Goal: Task Accomplishment & Management: Complete application form

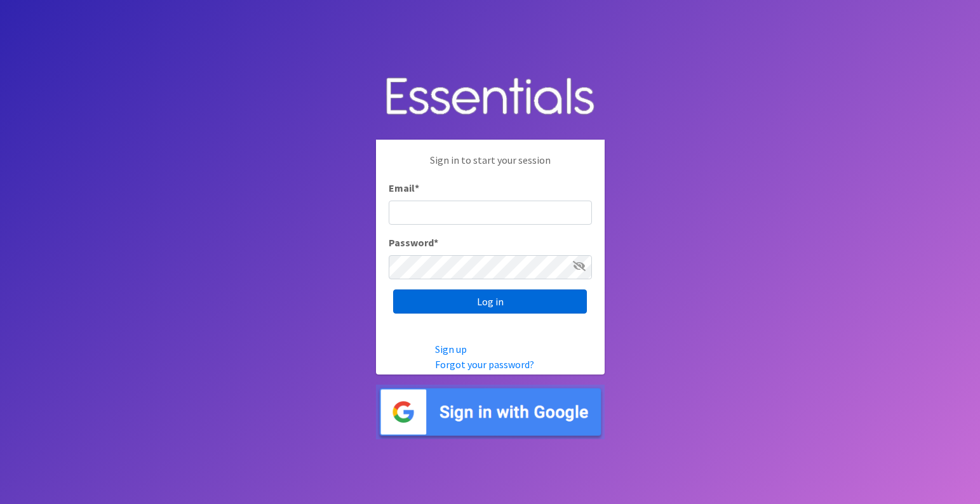
type input "[EMAIL_ADDRESS][DOMAIN_NAME]"
click at [505, 304] on input "Log in" at bounding box center [490, 302] width 194 height 24
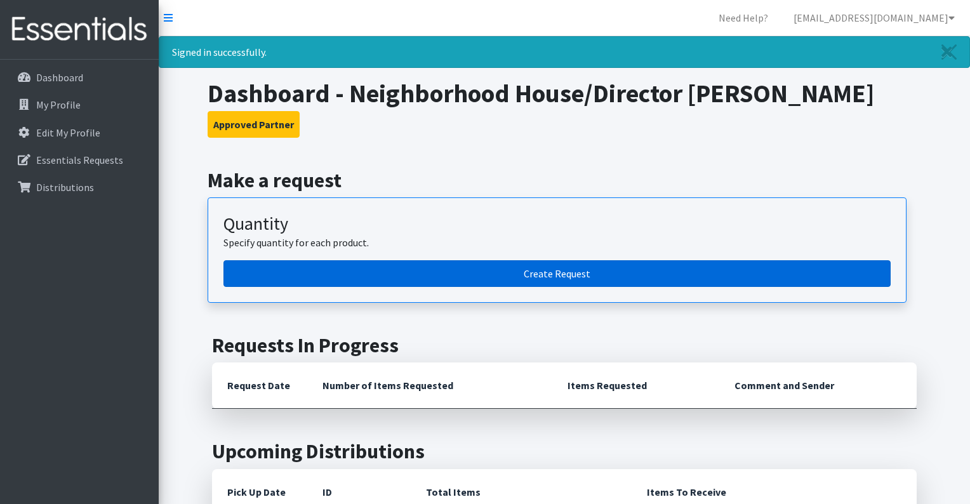
click at [705, 269] on link "Create Request" at bounding box center [557, 273] width 667 height 27
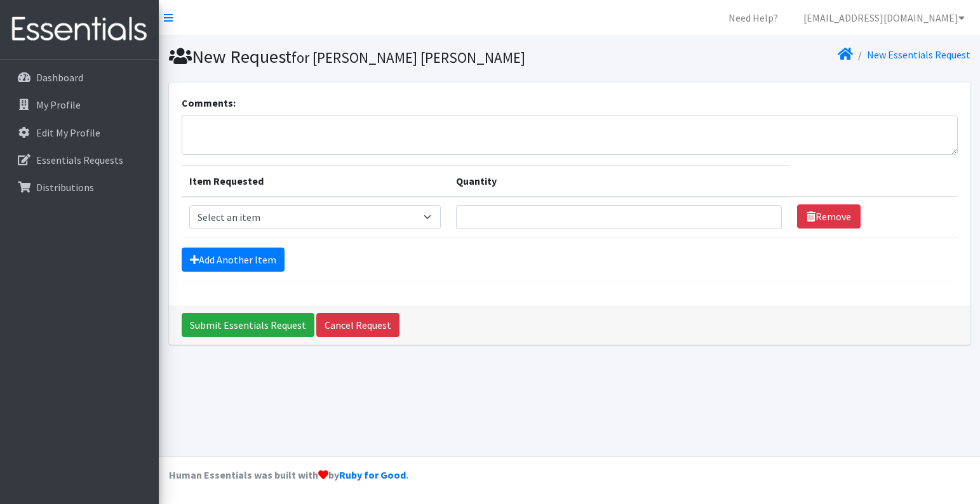
click at [396, 22] on nav "Need Help? gobacigalupo@neighborhoodhousemn.org My Co-Workers My Profile Logout" at bounding box center [569, 18] width 821 height 36
click at [385, 222] on select "Select an item Kids (Newborn) Kids (Size 1) Kids (Size 2) Kids (Size 3) Kids (S…" at bounding box center [315, 217] width 252 height 24
select select "11351"
click at [189, 205] on select "Select an item Kids (Newborn) Kids (Size 1) Kids (Size 2) Kids (Size 3) Kids (S…" at bounding box center [315, 217] width 252 height 24
click at [258, 268] on link "Add Another Item" at bounding box center [233, 260] width 103 height 24
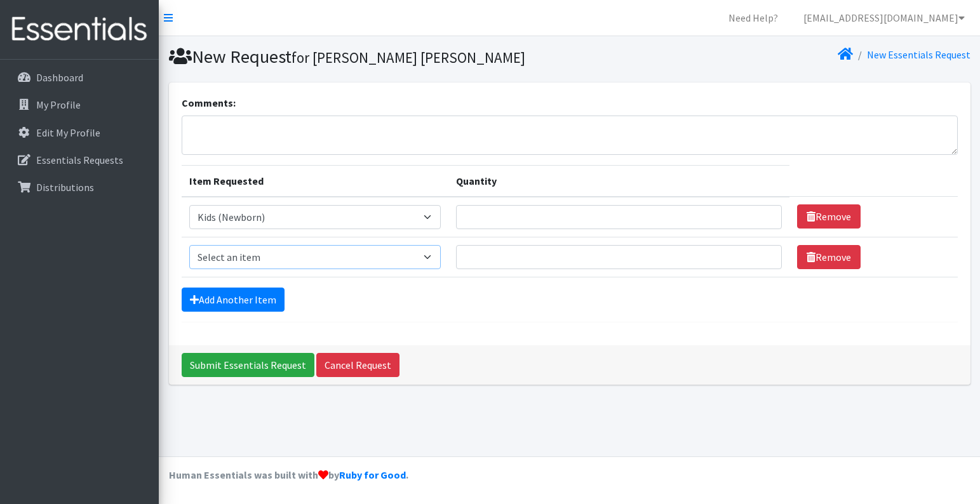
click at [277, 253] on select "Select an item Kids (Newborn) Kids (Size 1) Kids (Size 2) Kids (Size 3) Kids (S…" at bounding box center [315, 257] width 252 height 24
select select "11350"
click at [189, 245] on select "Select an item Kids (Newborn) Kids (Size 1) Kids (Size 2) Kids (Size 3) Kids (S…" at bounding box center [315, 257] width 252 height 24
click at [277, 302] on link "Add Another Item" at bounding box center [233, 300] width 103 height 24
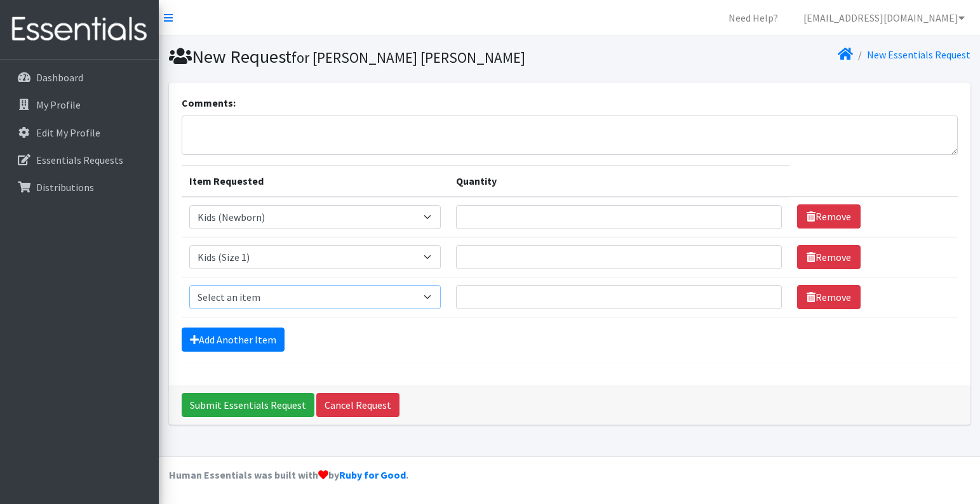
click at [277, 305] on select "Select an item Kids (Newborn) Kids (Size 1) Kids (Size 2) Kids (Size 3) Kids (S…" at bounding box center [315, 297] width 252 height 24
select select "11348"
click at [189, 285] on select "Select an item Kids (Newborn) Kids (Size 1) Kids (Size 2) Kids (Size 3) Kids (S…" at bounding box center [315, 297] width 252 height 24
click at [272, 338] on link "Add Another Item" at bounding box center [233, 340] width 103 height 24
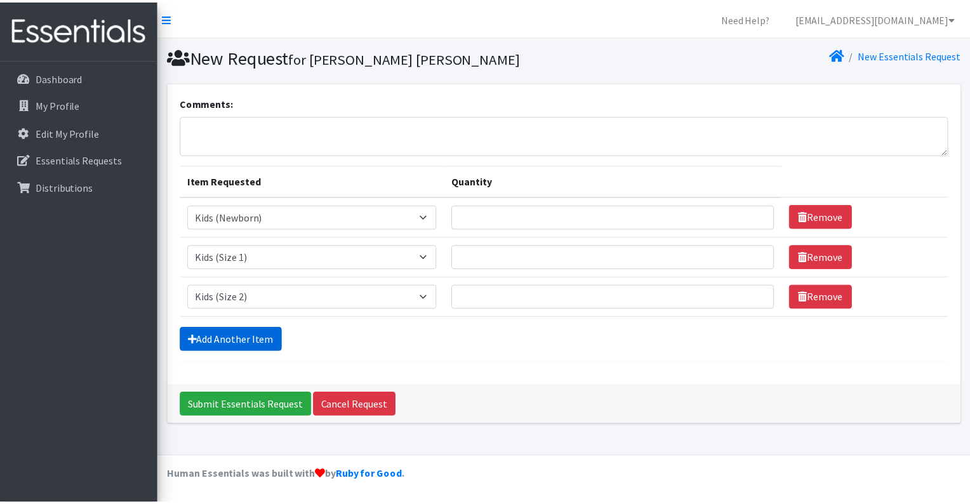
scroll to position [18, 0]
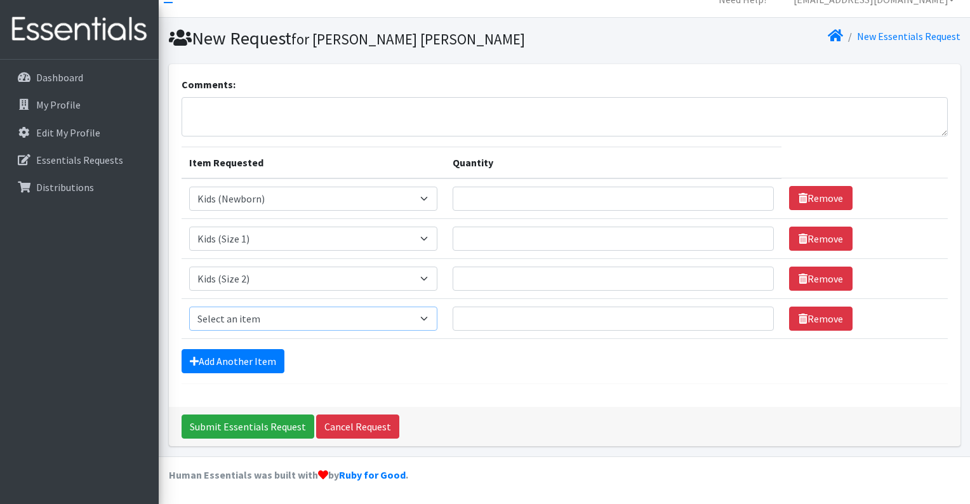
click at [273, 330] on select "Select an item Kids (Newborn) Kids (Size 1) Kids (Size 2) Kids (Size 3) Kids (S…" at bounding box center [313, 319] width 249 height 24
select select "11361"
click at [189, 307] on select "Select an item Kids (Newborn) Kids (Size 1) Kids (Size 2) Kids (Size 3) Kids (S…" at bounding box center [313, 319] width 249 height 24
click at [272, 351] on link "Add Another Item" at bounding box center [233, 361] width 103 height 24
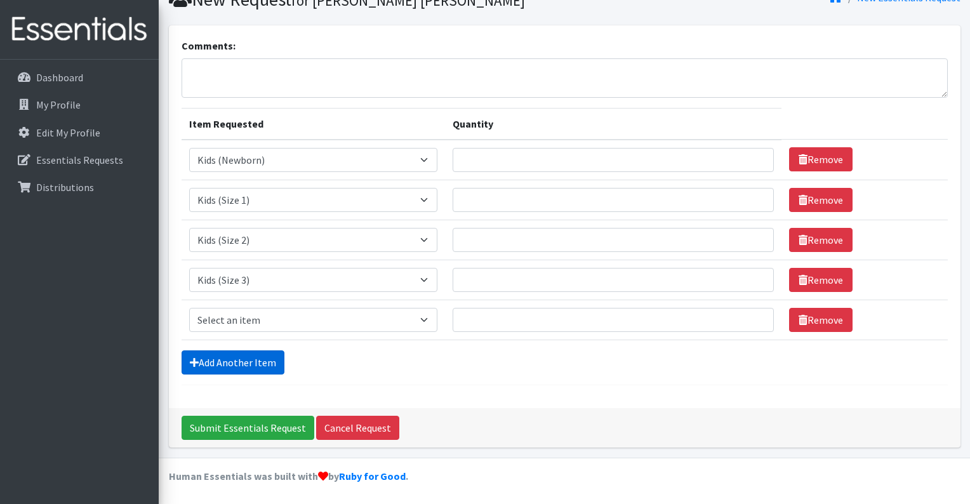
scroll to position [58, 0]
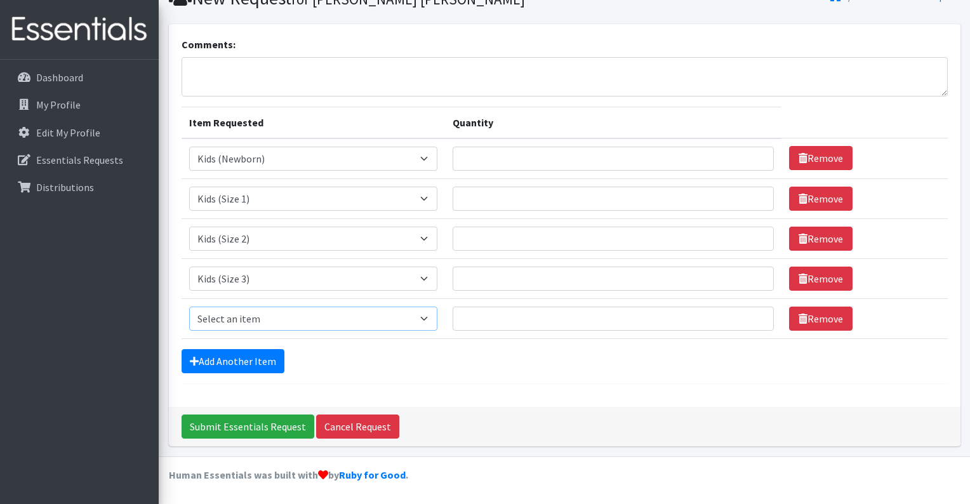
click at [274, 328] on select "Select an item Kids (Newborn) Kids (Size 1) Kids (Size 2) Kids (Size 3) Kids (S…" at bounding box center [313, 319] width 249 height 24
select select "11349"
click at [189, 307] on select "Select an item Kids (Newborn) Kids (Size 1) Kids (Size 2) Kids (Size 3) Kids (S…" at bounding box center [313, 319] width 249 height 24
click at [265, 354] on link "Add Another Item" at bounding box center [233, 361] width 103 height 24
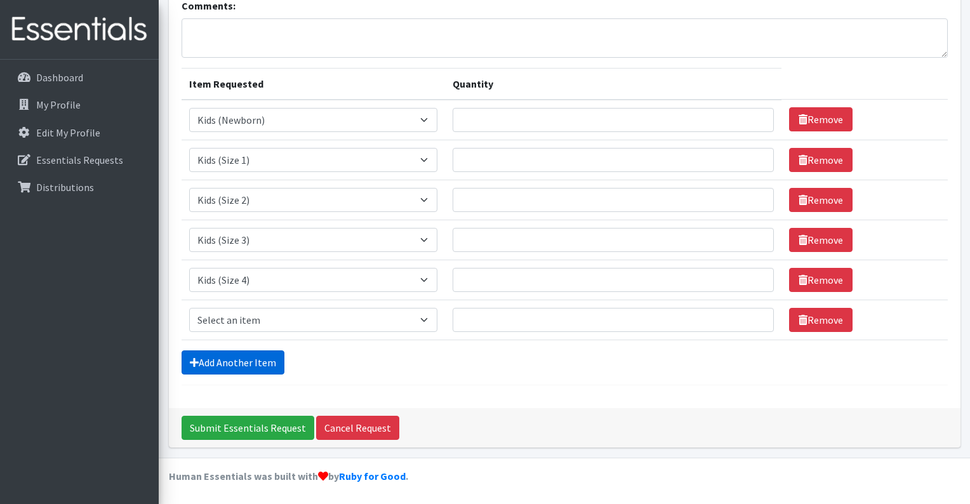
scroll to position [98, 0]
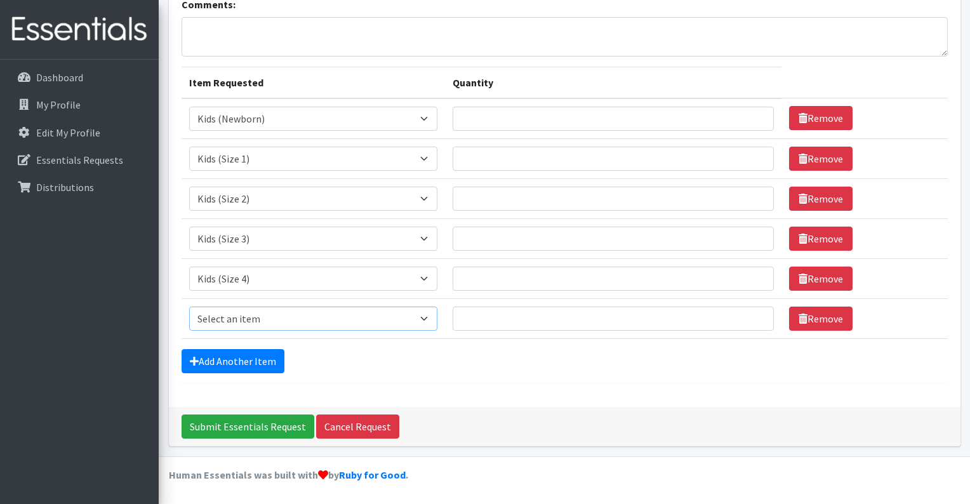
click at [271, 327] on select "Select an item Kids (Newborn) Kids (Size 1) Kids (Size 2) Kids (Size 3) Kids (S…" at bounding box center [313, 319] width 249 height 24
select select "11322"
click at [189, 307] on select "Select an item Kids (Newborn) Kids (Size 1) Kids (Size 2) Kids (Size 3) Kids (S…" at bounding box center [313, 319] width 249 height 24
click at [274, 358] on link "Add Another Item" at bounding box center [233, 361] width 103 height 24
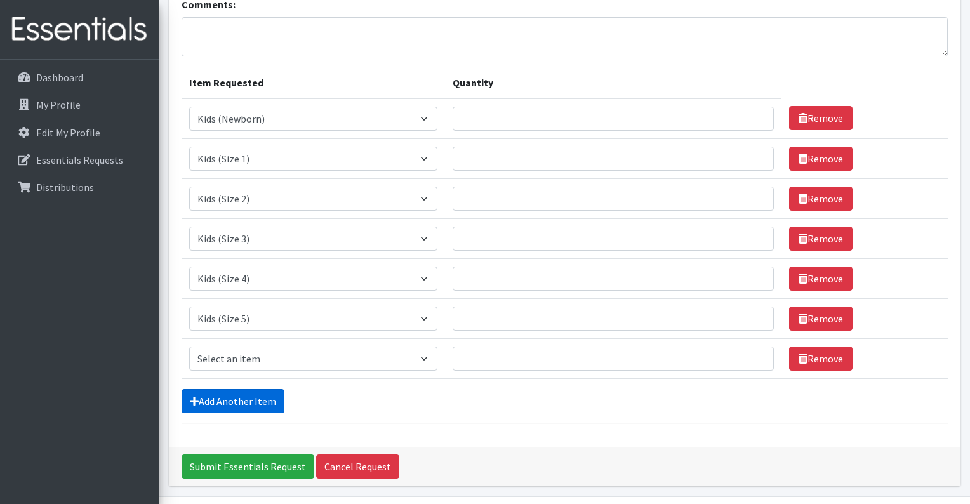
scroll to position [138, 0]
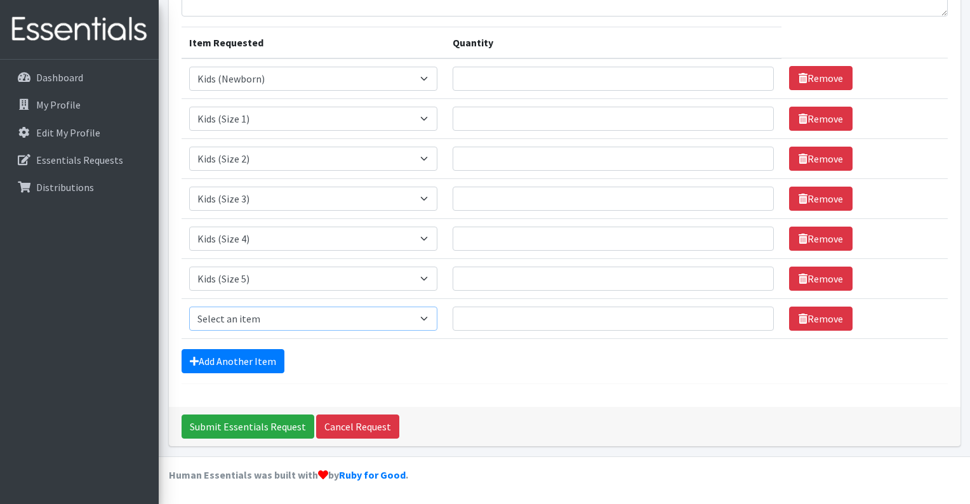
click at [289, 324] on select "Select an item Kids (Newborn) Kids (Size 1) Kids (Size 2) Kids (Size 3) Kids (S…" at bounding box center [313, 319] width 249 height 24
select select "11346"
click at [189, 307] on select "Select an item Kids (Newborn) Kids (Size 1) Kids (Size 2) Kids (Size 3) Kids (S…" at bounding box center [313, 319] width 249 height 24
click at [265, 371] on link "Add Another Item" at bounding box center [233, 361] width 103 height 24
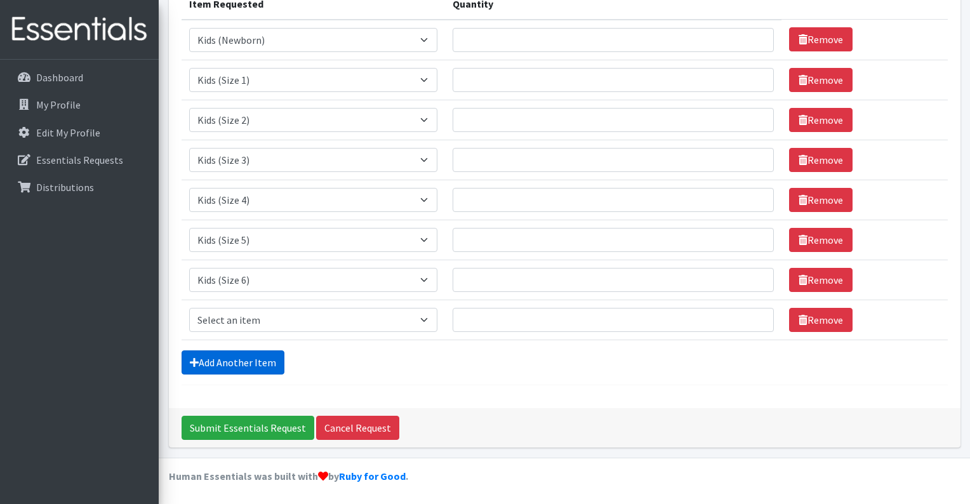
scroll to position [178, 0]
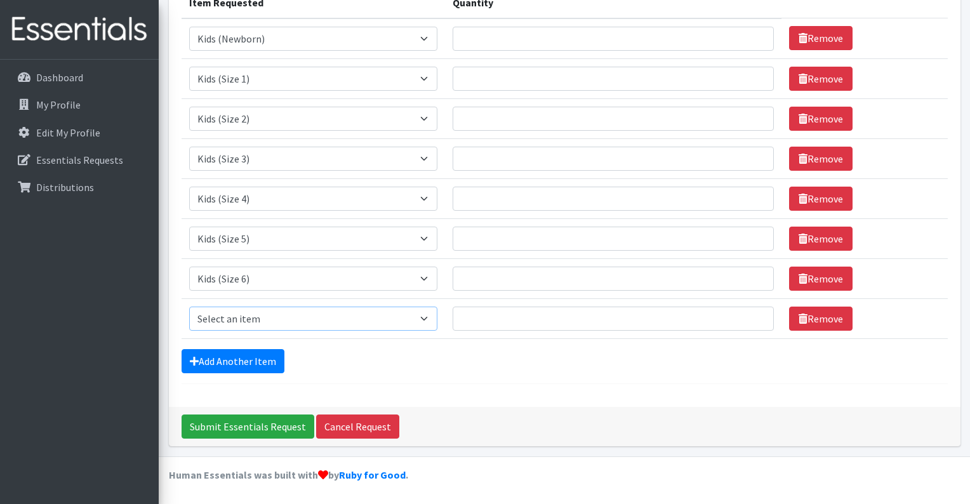
click at [276, 327] on select "Select an item Kids (Newborn) Kids (Size 1) Kids (Size 2) Kids (Size 3) Kids (S…" at bounding box center [313, 319] width 249 height 24
select select "14461"
click at [189, 307] on select "Select an item Kids (Newborn) Kids (Size 1) Kids (Size 2) Kids (Size 3) Kids (S…" at bounding box center [313, 319] width 249 height 24
click at [265, 370] on link "Add Another Item" at bounding box center [233, 361] width 103 height 24
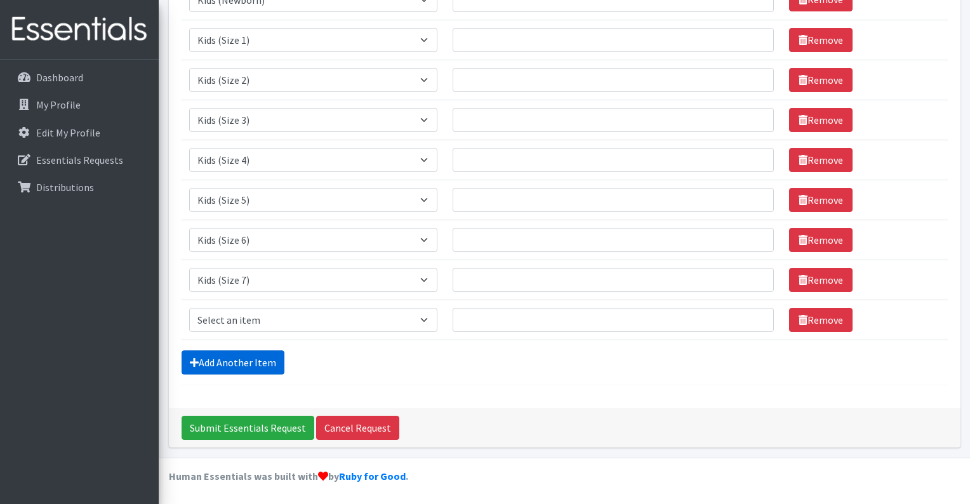
scroll to position [218, 0]
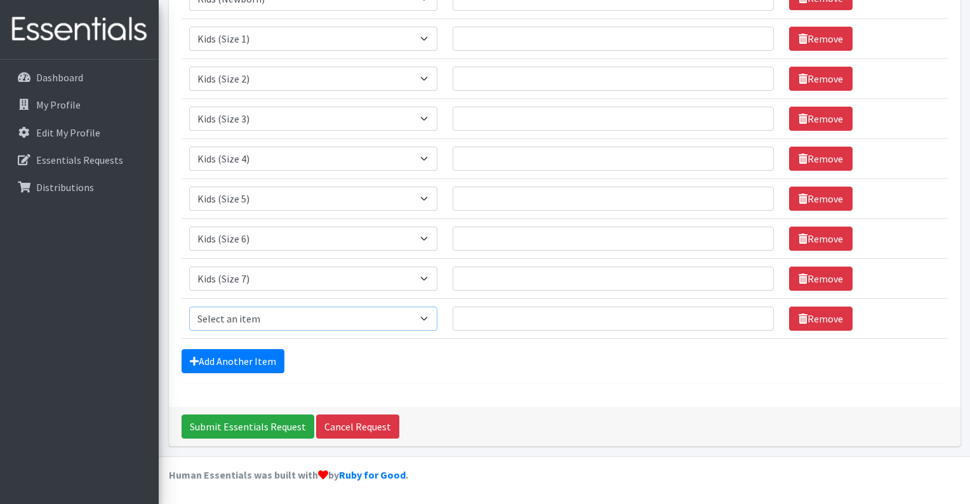
click at [283, 323] on select "Select an item Kids (Newborn) Kids (Size 1) Kids (Size 2) Kids (Size 3) Kids (S…" at bounding box center [313, 319] width 249 height 24
select select "11344"
click at [189, 307] on select "Select an item Kids (Newborn) Kids (Size 1) Kids (Size 2) Kids (Size 3) Kids (S…" at bounding box center [313, 319] width 249 height 24
click at [273, 317] on select "Select an item Kids (Newborn) Kids (Size 1) Kids (Size 2) Kids (Size 3) Kids (S…" at bounding box center [313, 319] width 249 height 24
click at [448, 389] on div "Comments: Item Requested Quantity Item Requested Select an item Kids (Newborn) …" at bounding box center [565, 135] width 792 height 543
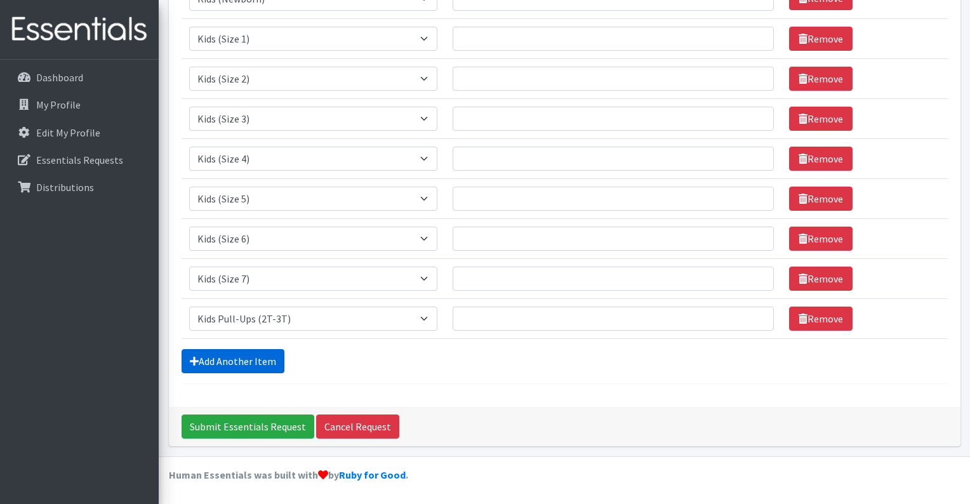
click at [267, 356] on link "Add Another Item" at bounding box center [233, 361] width 103 height 24
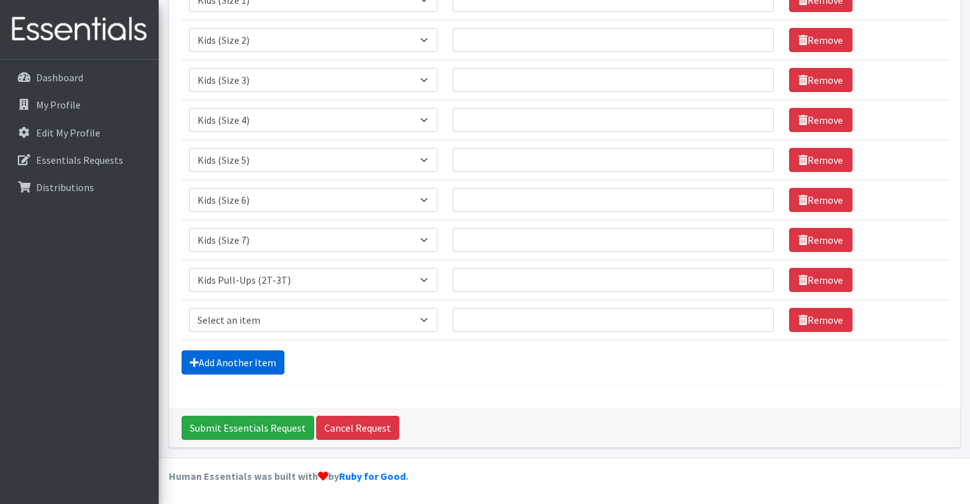
scroll to position [258, 0]
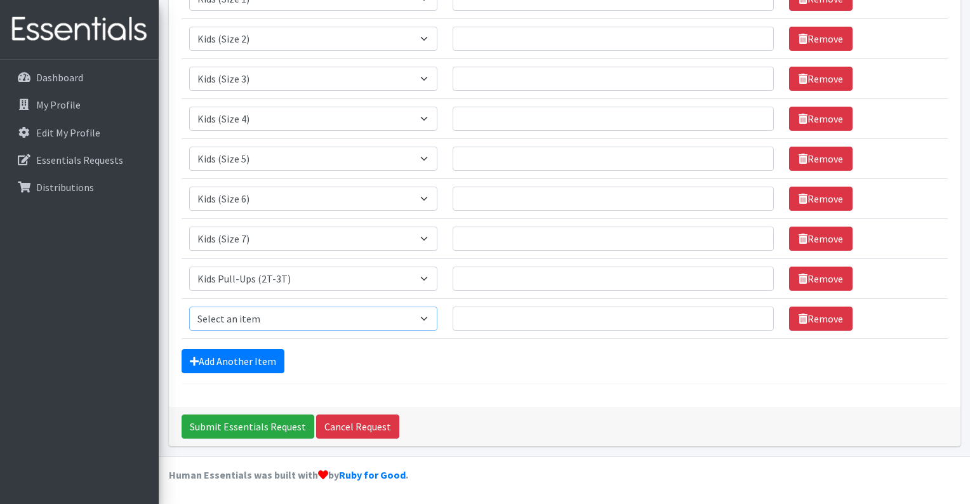
click at [297, 312] on select "Select an item Kids (Newborn) Kids (Size 1) Kids (Size 2) Kids (Size 3) Kids (S…" at bounding box center [313, 319] width 249 height 24
select select "11340"
click at [189, 307] on select "Select an item Kids (Newborn) Kids (Size 1) Kids (Size 2) Kids (Size 3) Kids (S…" at bounding box center [313, 319] width 249 height 24
click at [253, 364] on link "Add Another Item" at bounding box center [233, 361] width 103 height 24
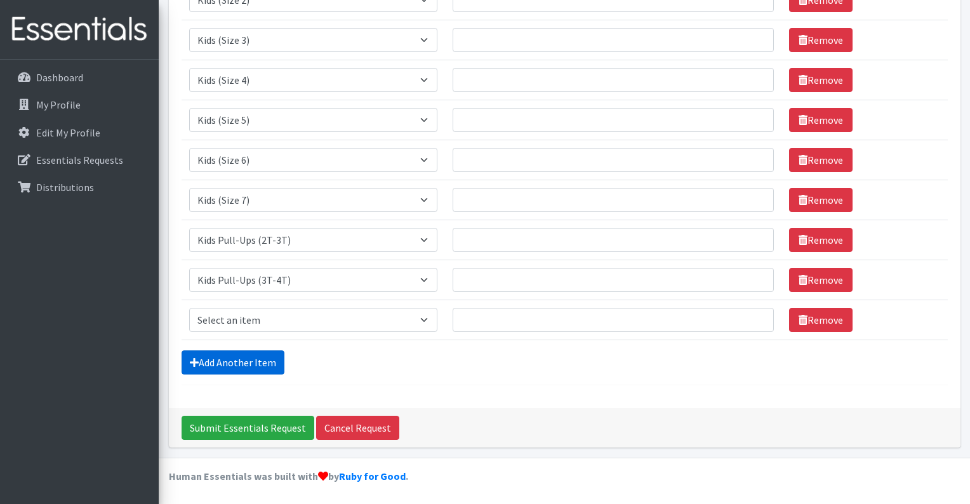
scroll to position [298, 0]
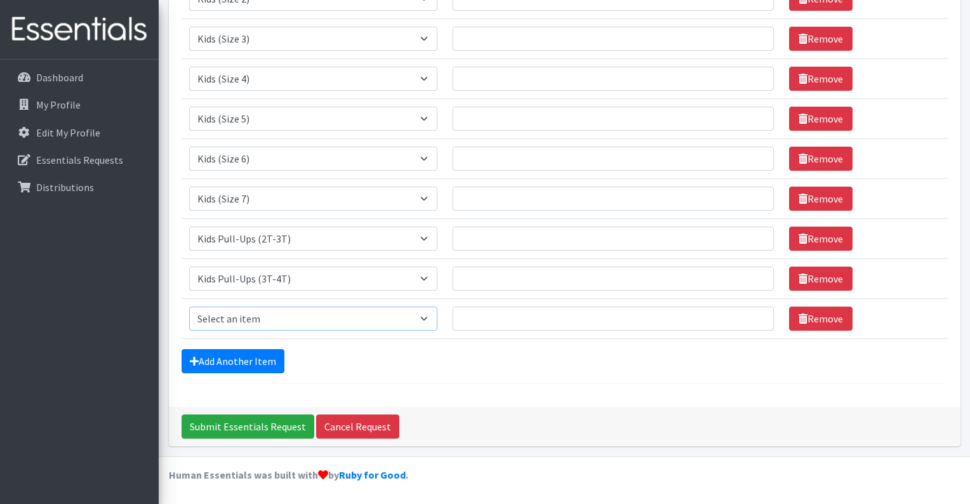
drag, startPoint x: 270, startPoint y: 319, endPoint x: 261, endPoint y: 332, distance: 15.5
click at [270, 319] on select "Select an item Kids (Newborn) Kids (Size 1) Kids (Size 2) Kids (Size 3) Kids (S…" at bounding box center [313, 319] width 249 height 24
select select "11347"
click at [189, 307] on select "Select an item Kids (Newborn) Kids (Size 1) Kids (Size 2) Kids (Size 3) Kids (S…" at bounding box center [313, 319] width 249 height 24
click at [257, 354] on link "Add Another Item" at bounding box center [233, 361] width 103 height 24
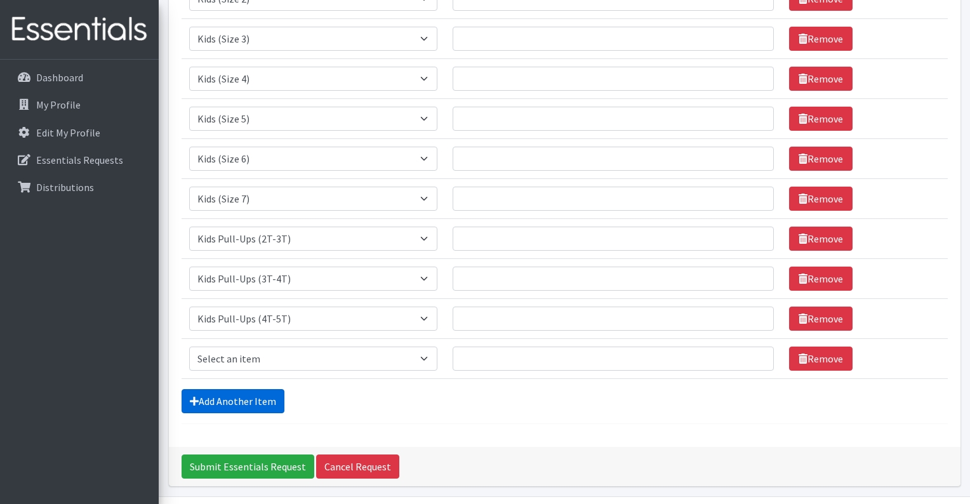
scroll to position [338, 0]
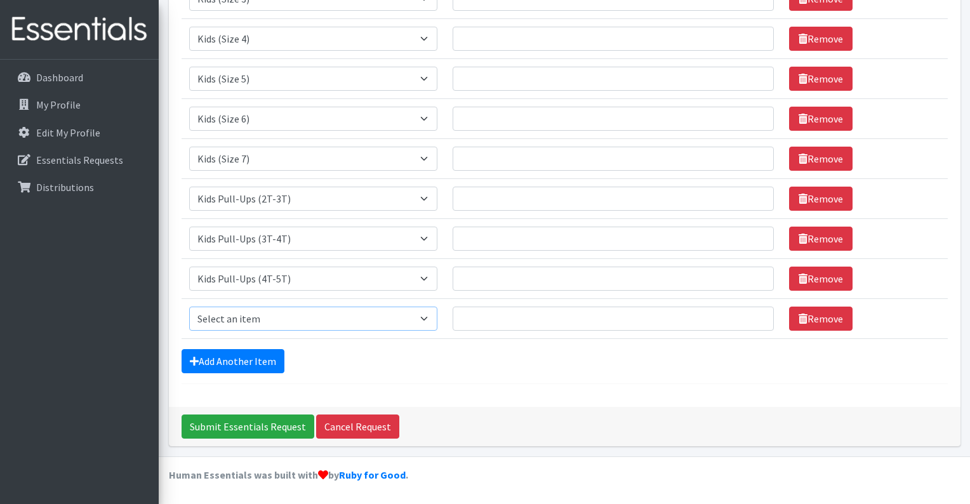
click at [293, 310] on select "Select an item Kids (Newborn) Kids (Size 1) Kids (Size 2) Kids (Size 3) Kids (S…" at bounding box center [313, 319] width 249 height 24
select select "11343"
click at [189, 307] on select "Select an item Kids (Newborn) Kids (Size 1) Kids (Size 2) Kids (Size 3) Kids (S…" at bounding box center [313, 319] width 249 height 24
click at [475, 408] on div "Submit Essentials Request Cancel Request" at bounding box center [565, 426] width 792 height 39
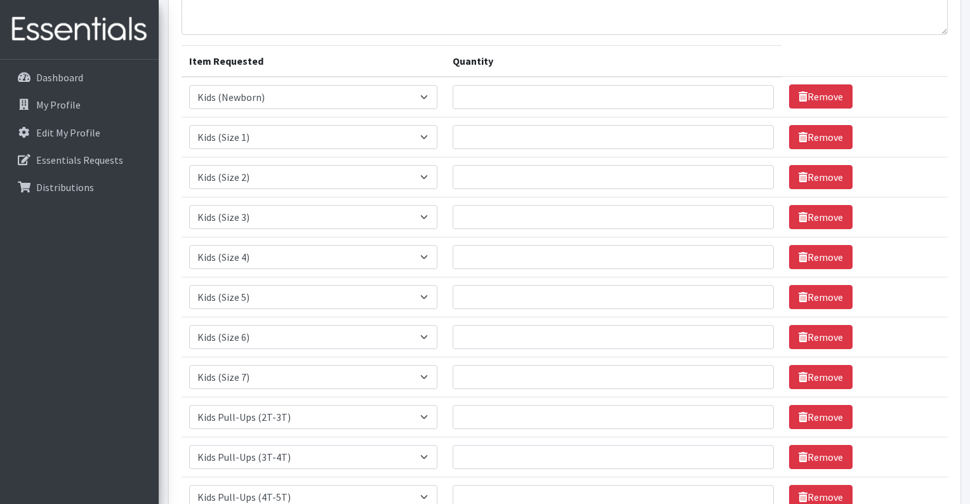
scroll to position [0, 0]
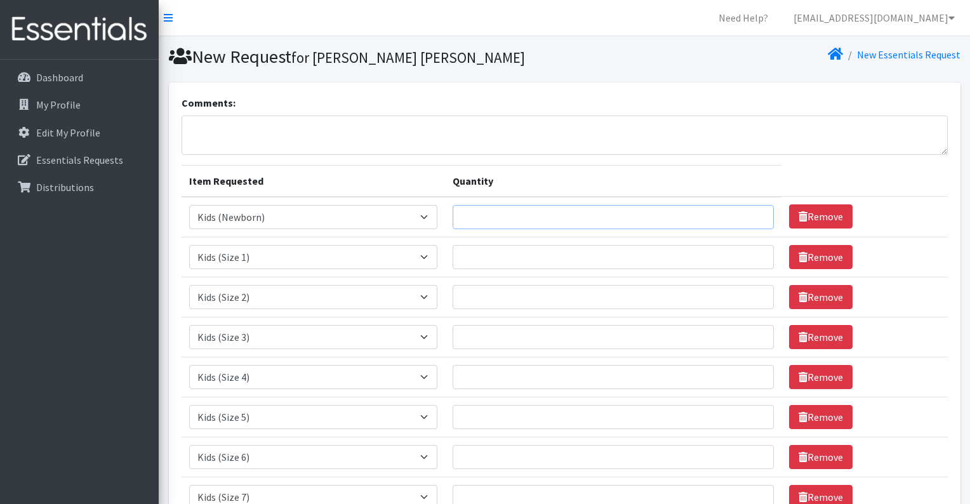
click at [497, 215] on input "Quantity" at bounding box center [613, 217] width 321 height 24
type input "400"
click at [600, 278] on td "Quantity" at bounding box center [613, 297] width 337 height 40
click at [600, 264] on input "Quantity" at bounding box center [613, 257] width 321 height 24
type input "600"
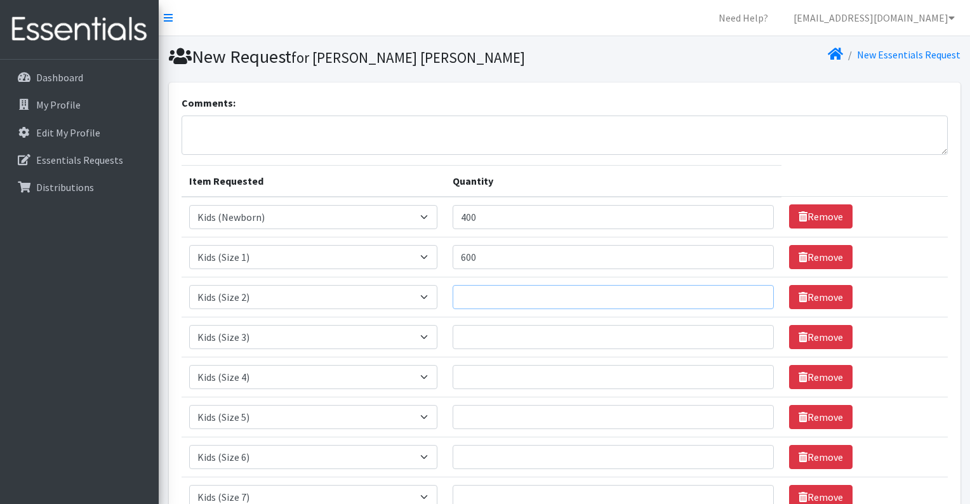
click at [606, 291] on input "Quantity" at bounding box center [613, 297] width 321 height 24
type input "800"
click at [585, 338] on input "Quantity" at bounding box center [613, 337] width 321 height 24
type input "800"
click at [575, 391] on td "Quantity" at bounding box center [613, 377] width 337 height 40
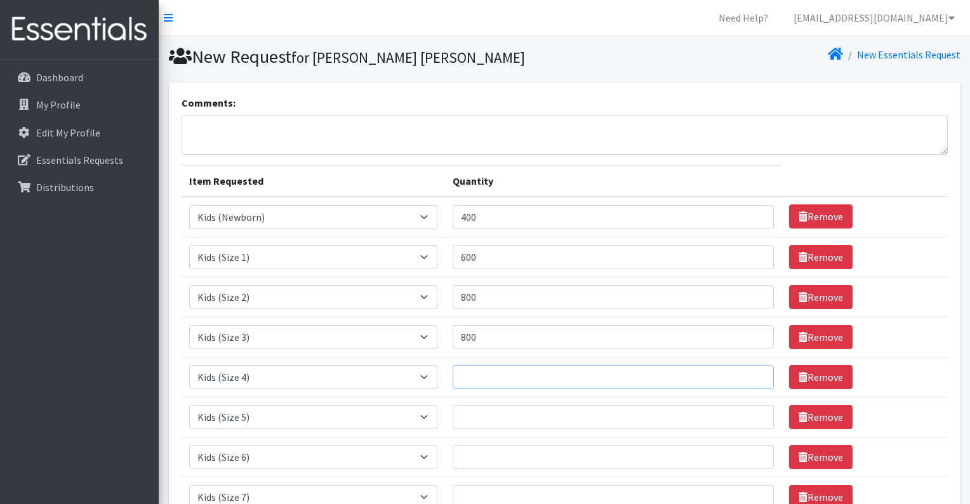
click at [575, 383] on input "Quantity" at bounding box center [613, 377] width 321 height 24
type input "600"
click at [566, 429] on td "Quantity" at bounding box center [613, 417] width 337 height 40
click at [566, 419] on input "Quantity" at bounding box center [613, 417] width 321 height 24
type input "5400"
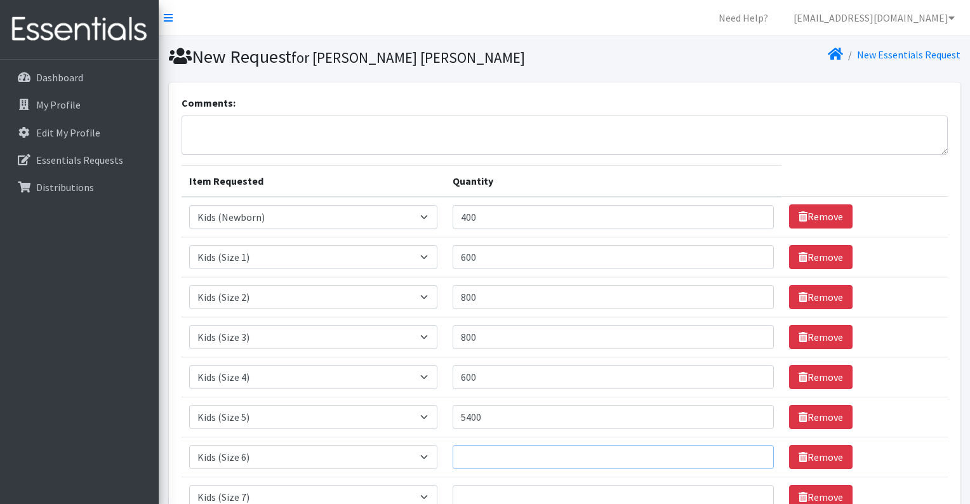
click at [527, 455] on input "Quantity" at bounding box center [613, 457] width 321 height 24
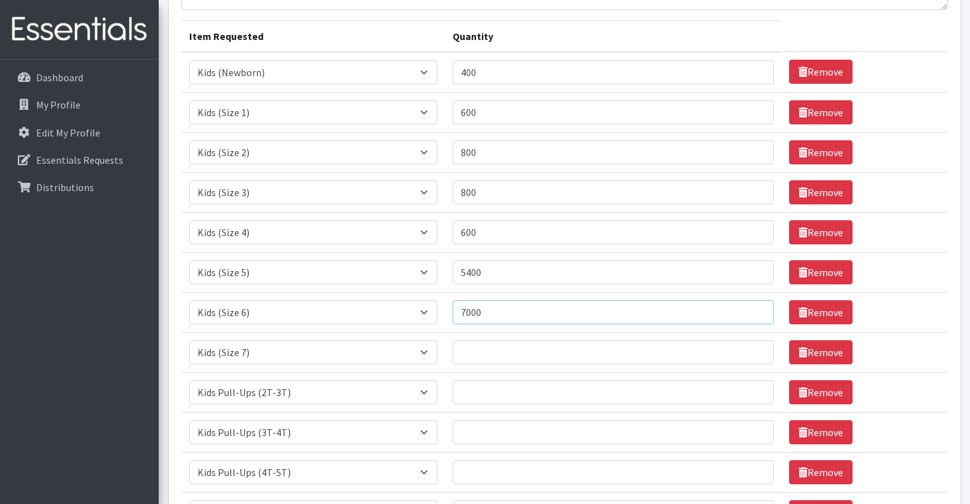
scroll to position [170, 0]
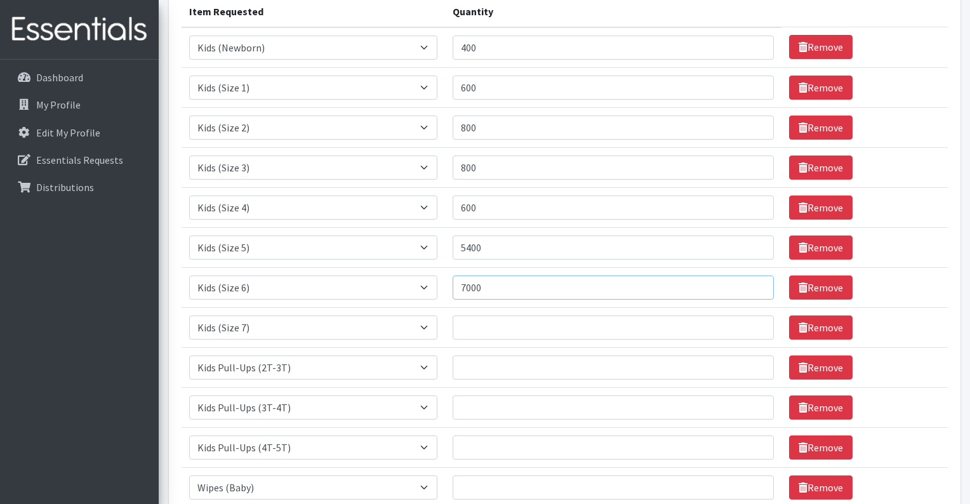
type input "7000"
click at [557, 321] on input "Quantity" at bounding box center [613, 328] width 321 height 24
type input "7000"
click at [495, 366] on input "Quantity" at bounding box center [613, 368] width 321 height 24
type input "408"
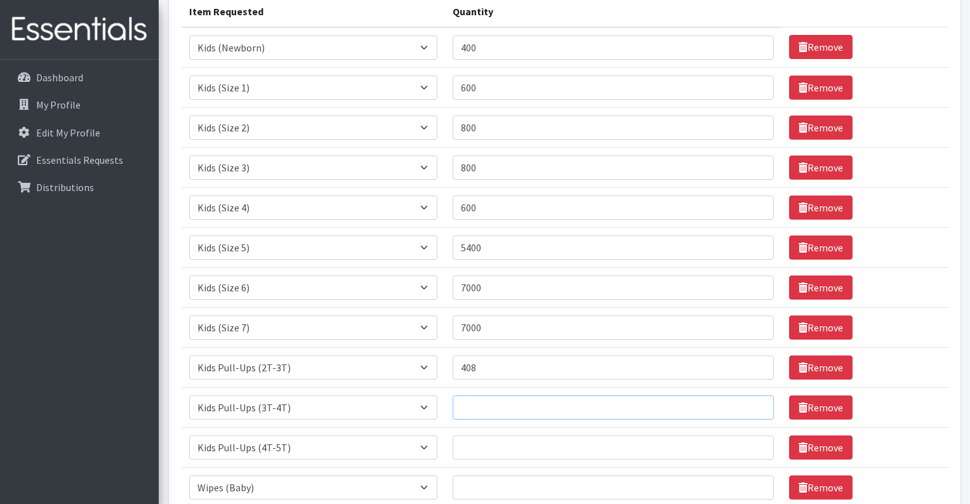
click at [501, 417] on input "Quantity" at bounding box center [613, 408] width 321 height 24
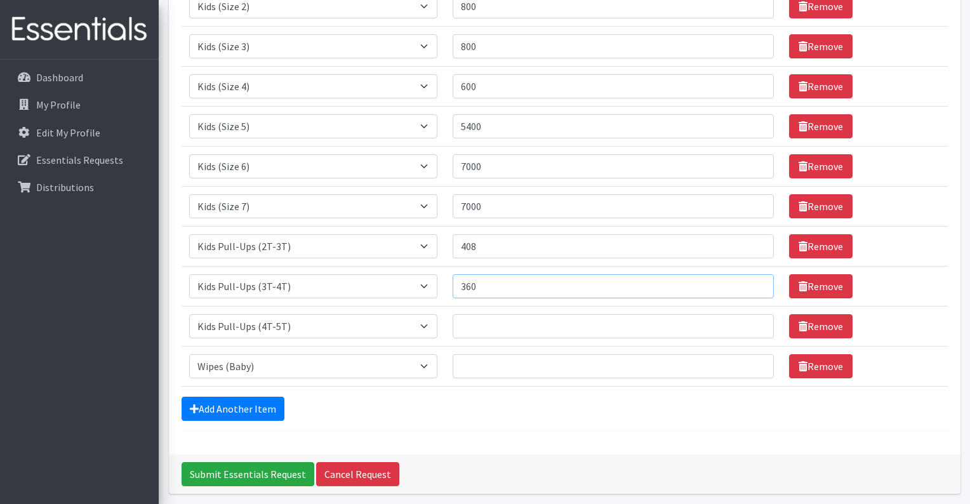
scroll to position [338, 0]
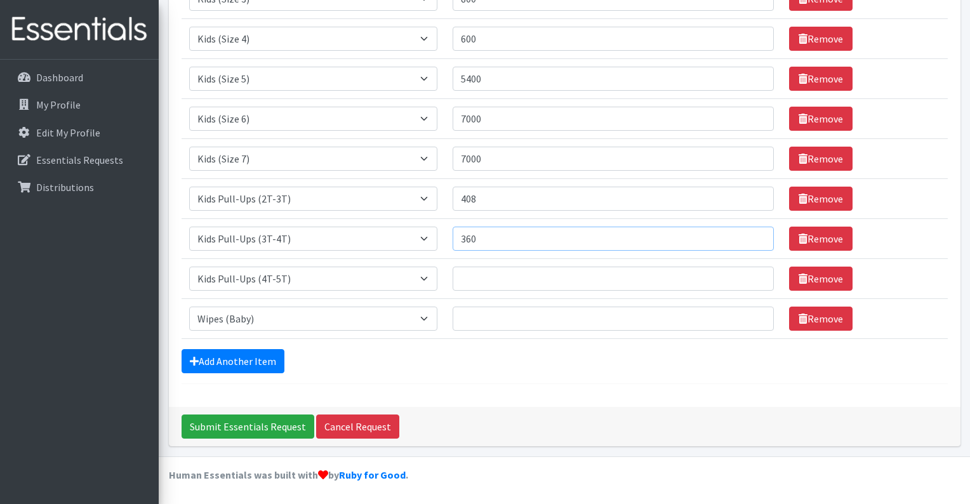
type input "360"
click at [496, 285] on input "Quantity" at bounding box center [613, 279] width 321 height 24
type input "1560"
click at [502, 314] on input "Quantity" at bounding box center [613, 319] width 321 height 24
type input "19200"
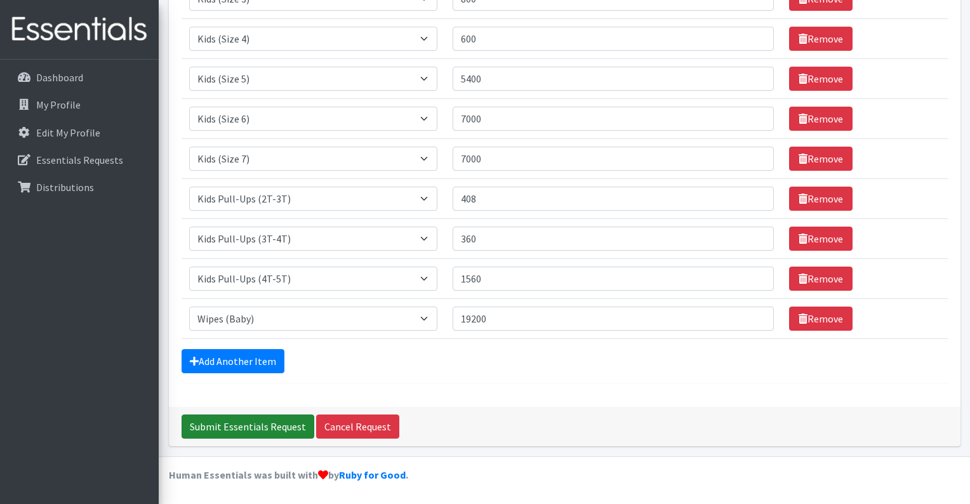
click at [217, 432] on input "Submit Essentials Request" at bounding box center [248, 427] width 133 height 24
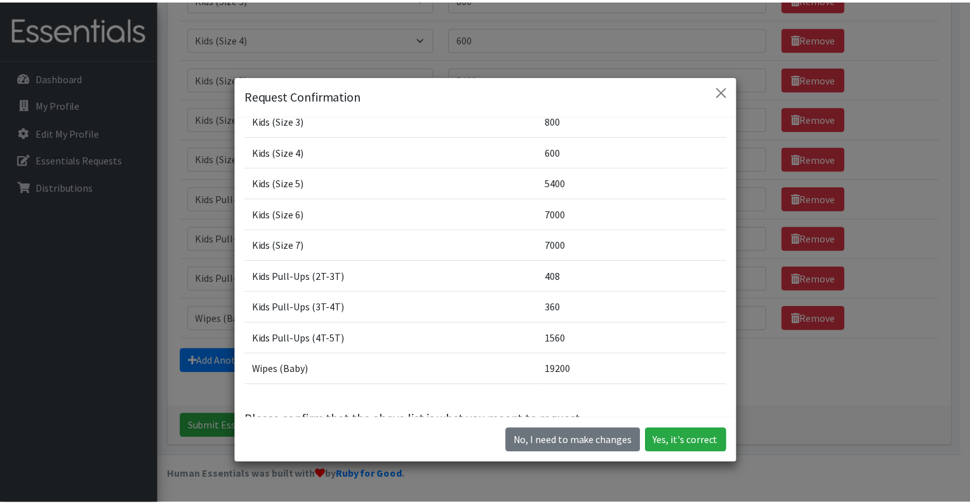
scroll to position [170, 0]
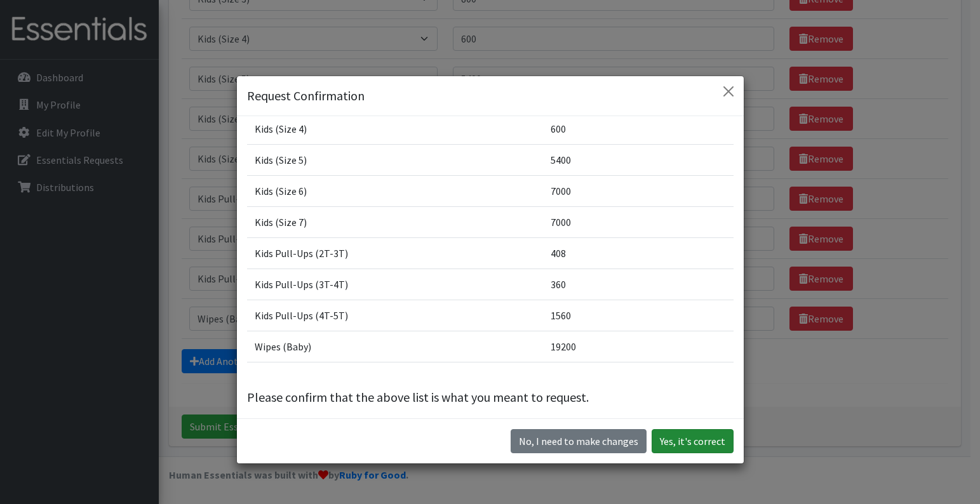
click at [678, 436] on button "Yes, it's correct" at bounding box center [693, 441] width 82 height 24
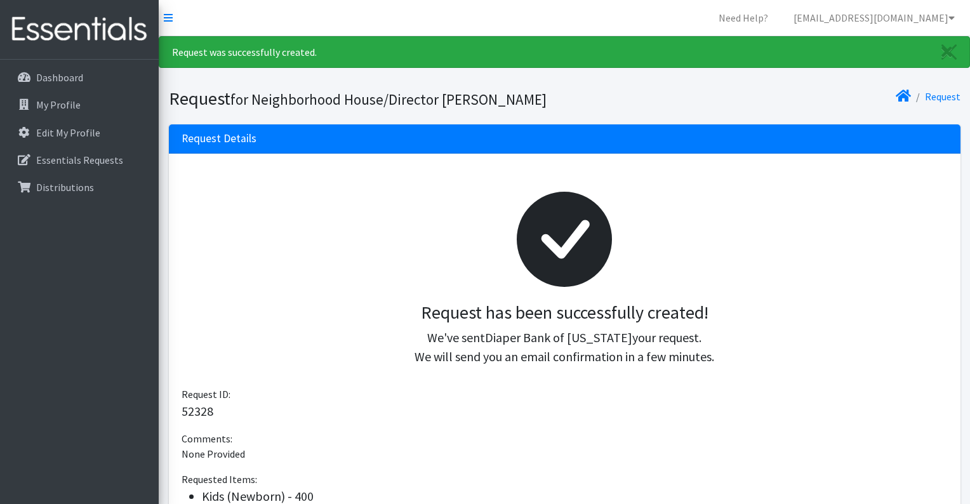
click at [441, 213] on div at bounding box center [565, 240] width 746 height 126
